Goal: Task Accomplishment & Management: Use online tool/utility

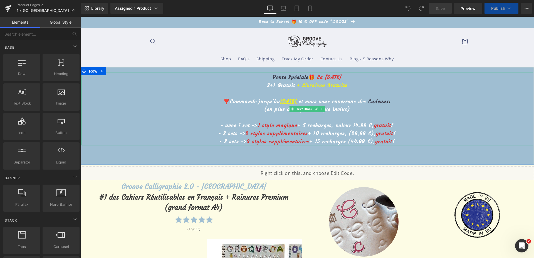
drag, startPoint x: 272, startPoint y: 97, endPoint x: 274, endPoint y: 100, distance: 3.3
click at [272, 98] on p "❣️Commande jusqu'àu [DATE] et nous vous enverrons des Cadeaux :" at bounding box center [307, 102] width 452 height 8
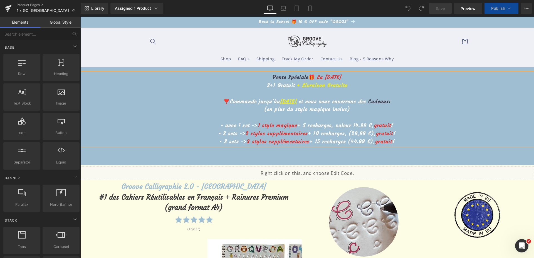
click at [280, 100] on u "[DATE]" at bounding box center [288, 101] width 17 height 6
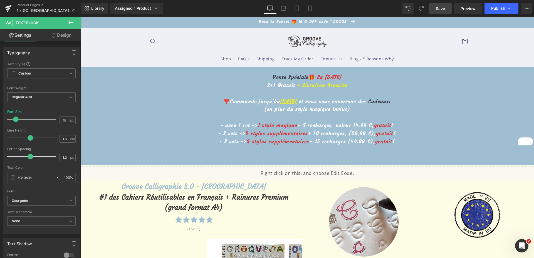
click at [436, 9] on span "Save" at bounding box center [440, 9] width 9 height 6
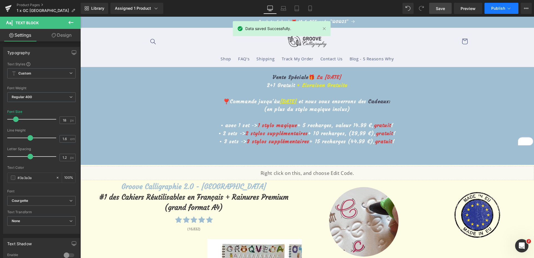
click at [497, 11] on button "Publish" at bounding box center [501, 8] width 34 height 11
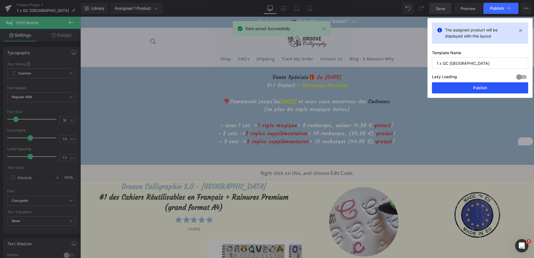
click at [481, 91] on button "Publish" at bounding box center [480, 87] width 96 height 11
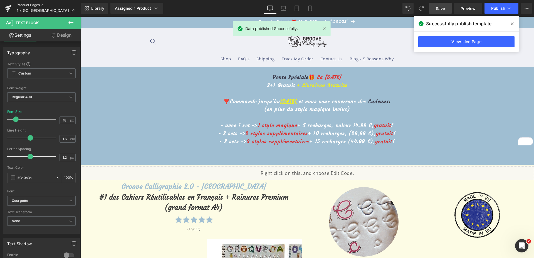
click at [34, 4] on link "Product Pages" at bounding box center [49, 5] width 64 height 4
